Goal: Transaction & Acquisition: Purchase product/service

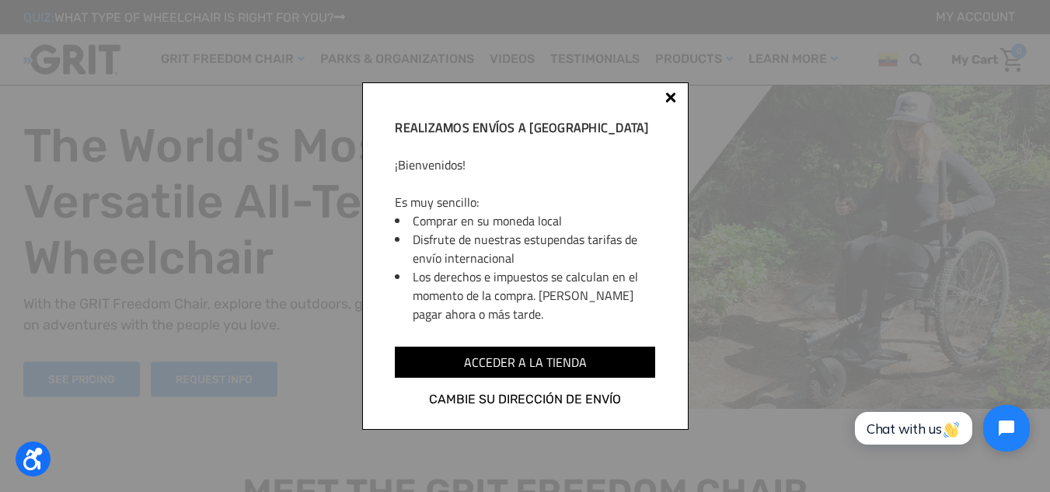
click at [663, 98] on div "Realizamos envíos a [GEOGRAPHIC_DATA] ¡Bienvenidos! Es muy sencillo: Comprar en…" at bounding box center [525, 255] width 326 height 347
click at [676, 96] on div at bounding box center [671, 100] width 12 height 12
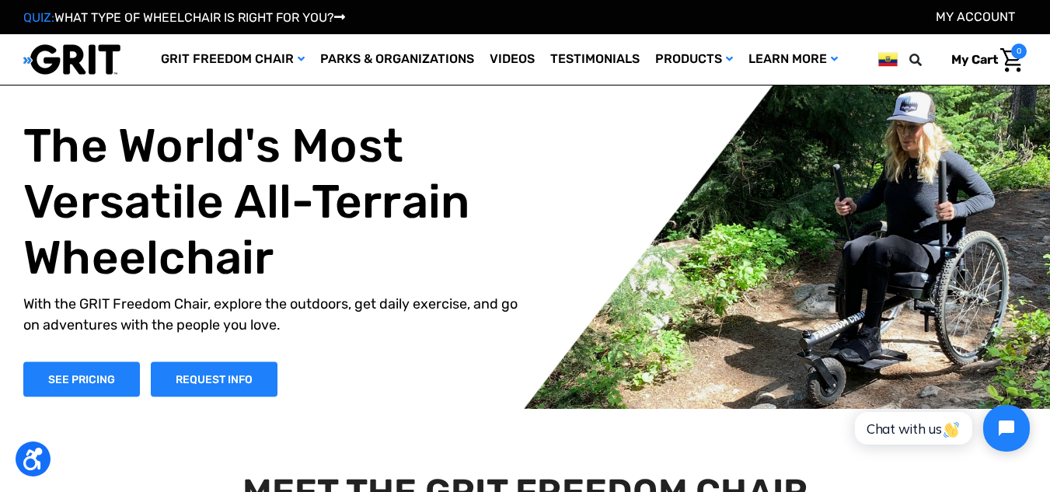
click at [879, 69] on img at bounding box center [887, 59] width 19 height 19
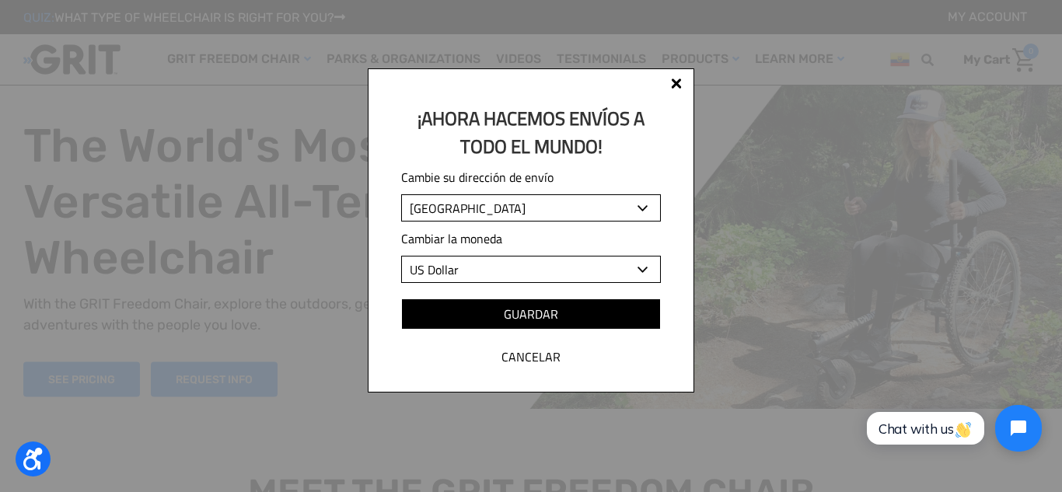
click at [619, 208] on select "Albania Algeria Andorra Angola Anguilla Antigua and Barbuda Argentina Armenia A…" at bounding box center [531, 207] width 260 height 27
select select "US"
click at [401, 194] on select "Albania Algeria Andorra Angola Anguilla Antigua and Barbuda Argentina Armenia A…" at bounding box center [531, 207] width 260 height 27
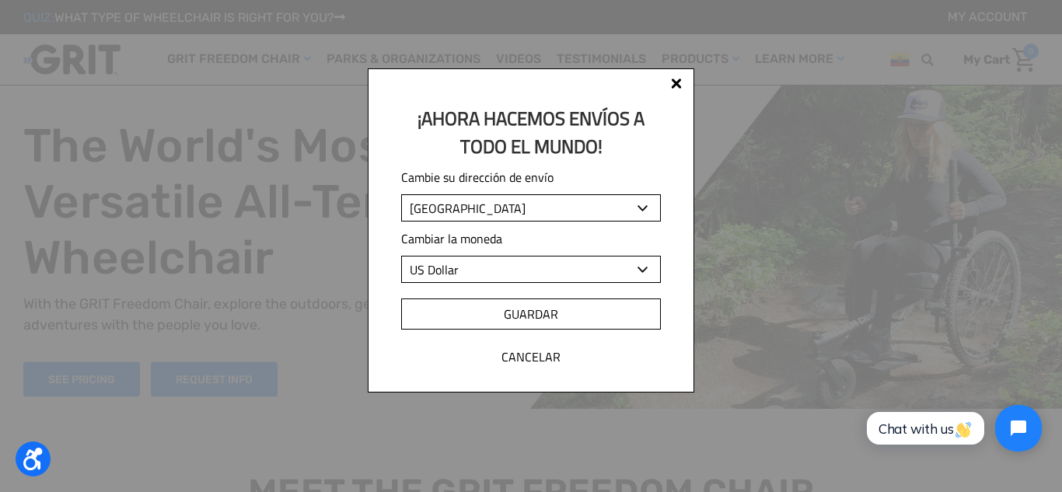
click at [549, 323] on input "Guardar" at bounding box center [531, 313] width 260 height 31
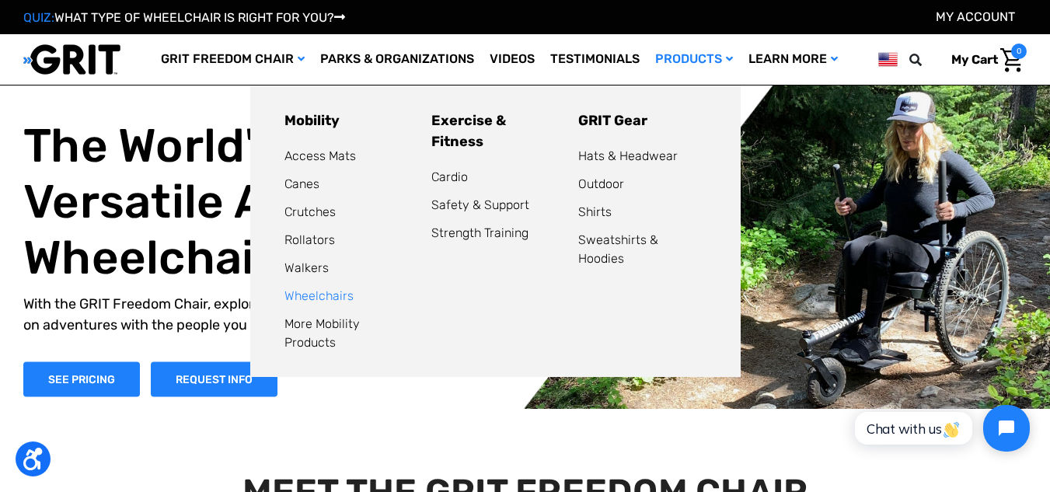
click at [341, 291] on link "Wheelchairs" at bounding box center [318, 295] width 69 height 15
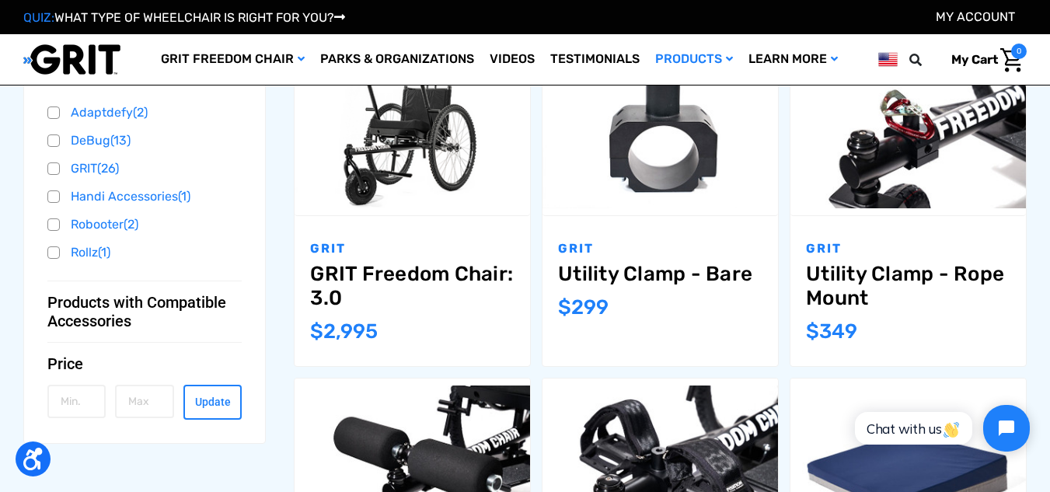
scroll to position [518, 0]
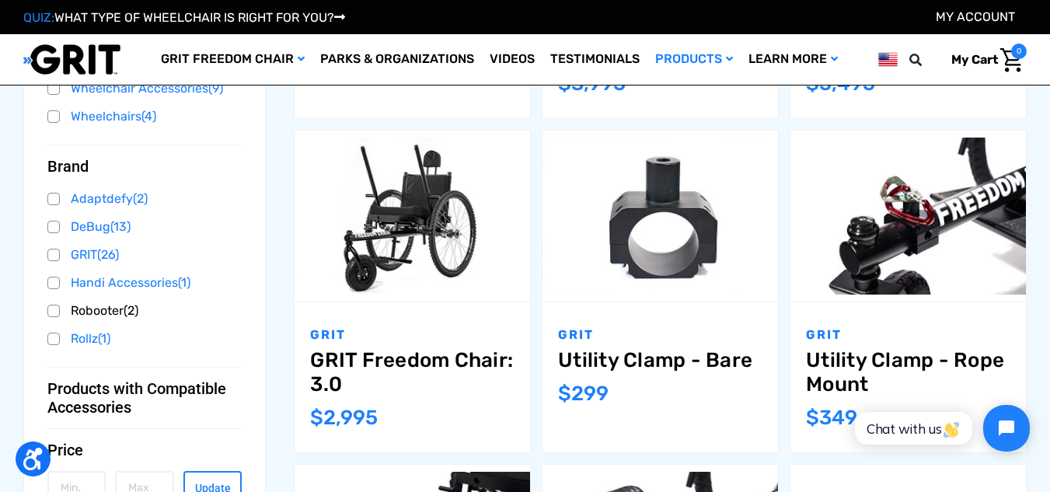
click at [64, 305] on link "Robooter (2)" at bounding box center [144, 310] width 194 height 23
